Goal: Book appointment/travel/reservation

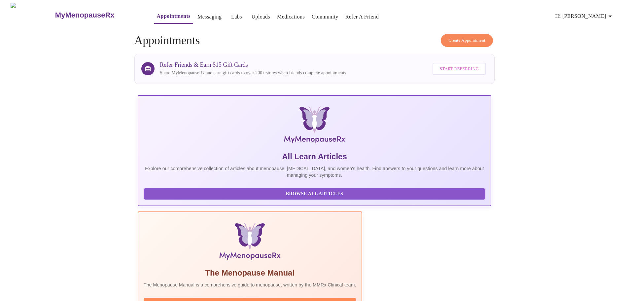
scroll to position [124, 0]
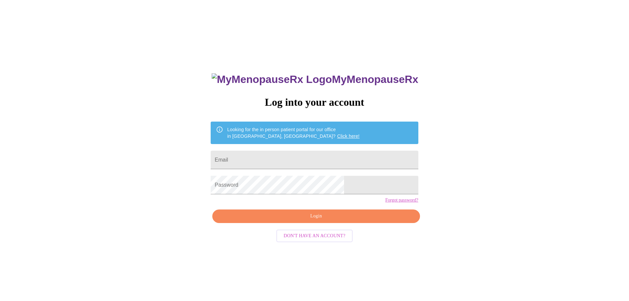
scroll to position [7, 0]
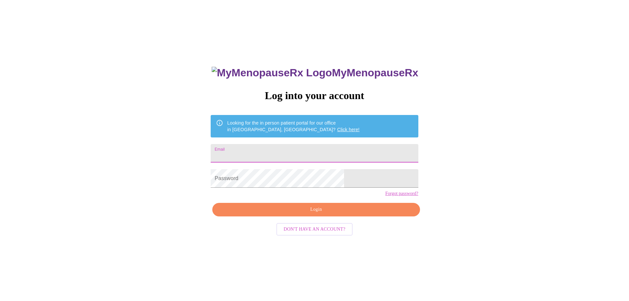
click at [292, 149] on input "Email" at bounding box center [313, 153] width 207 height 18
type input "[EMAIL_ADDRESS][DOMAIN_NAME]"
click at [322, 213] on span "Login" at bounding box center [316, 209] width 192 height 8
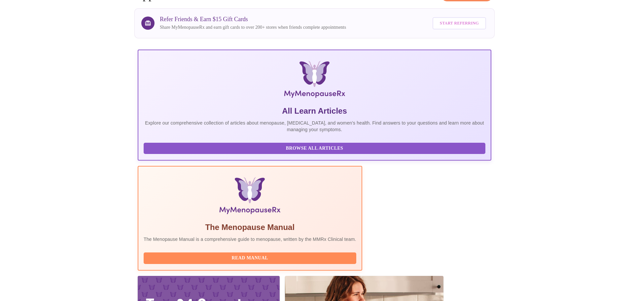
scroll to position [124, 0]
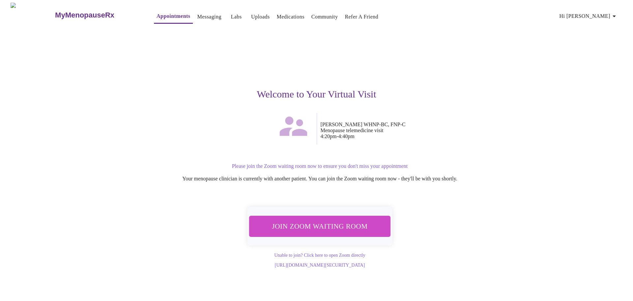
click at [301, 225] on span "Join Zoom Waiting Room" at bounding box center [320, 226] width 124 height 12
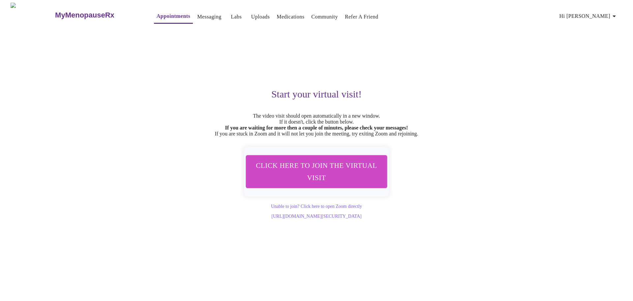
click at [333, 177] on span "Click here to join the virtual visit" at bounding box center [317, 171] width 124 height 24
click at [600, 14] on span "Hi [PERSON_NAME]" at bounding box center [589, 16] width 59 height 9
click at [535, 53] on div at bounding box center [316, 150] width 633 height 301
